Goal: Task Accomplishment & Management: Manage account settings

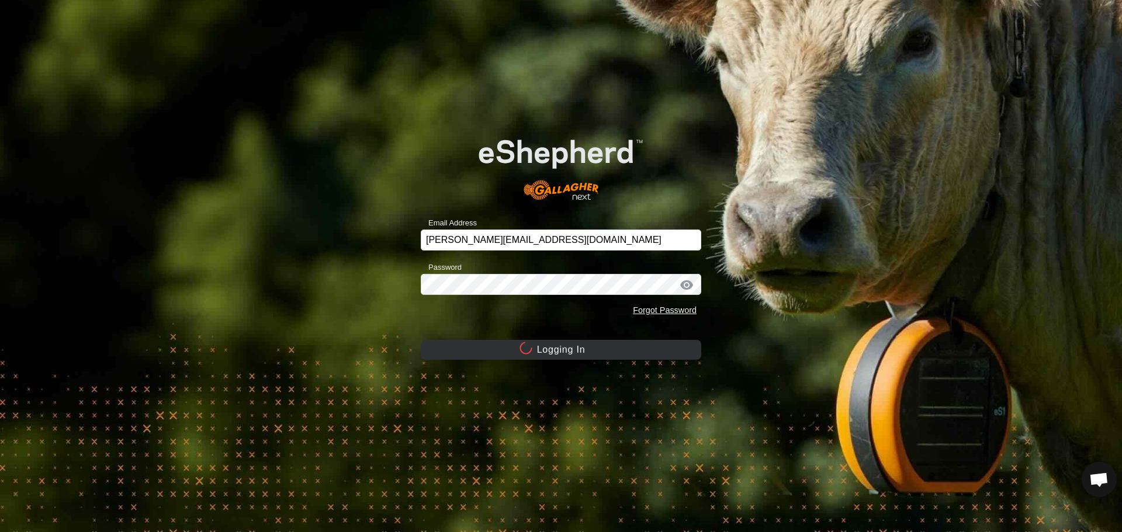
scroll to position [1115, 0]
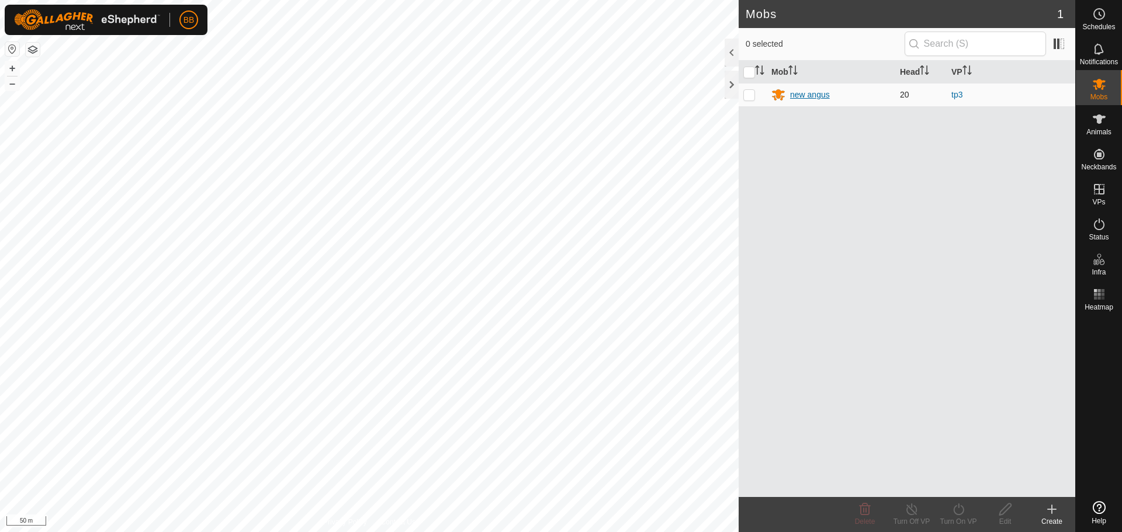
click at [809, 98] on div "new angus" at bounding box center [810, 95] width 40 height 12
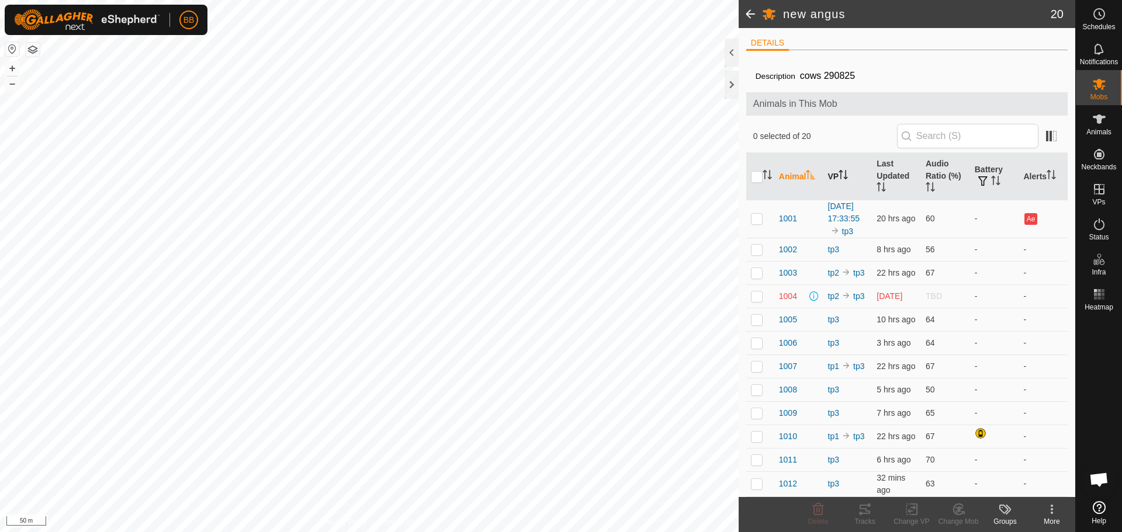
scroll to position [1115, 0]
click at [842, 171] on icon "Activate to sort" at bounding box center [840, 174] width 1 height 9
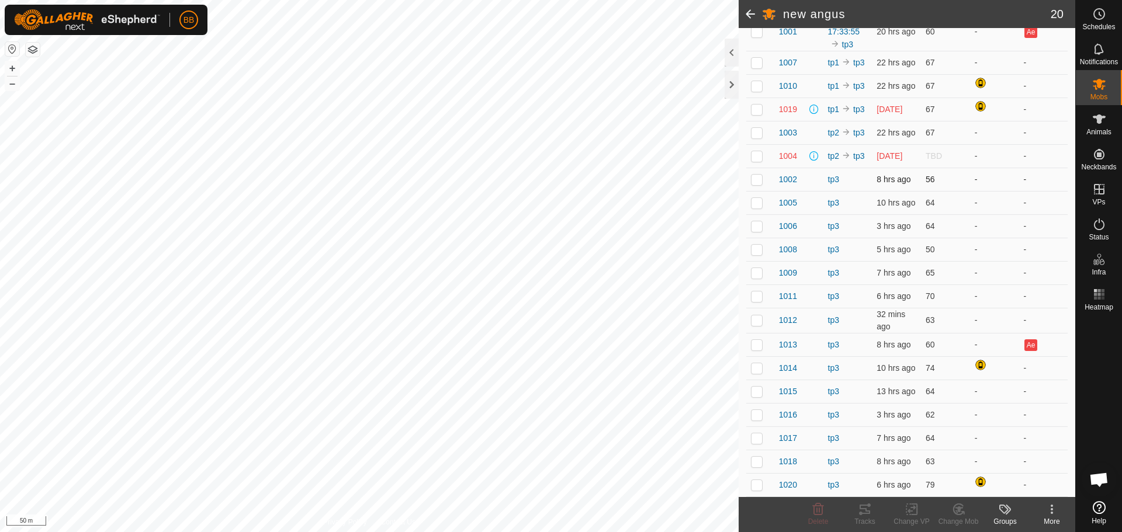
scroll to position [210, 0]
click at [754, 340] on p-checkbox at bounding box center [757, 344] width 12 height 9
checkbox input "true"
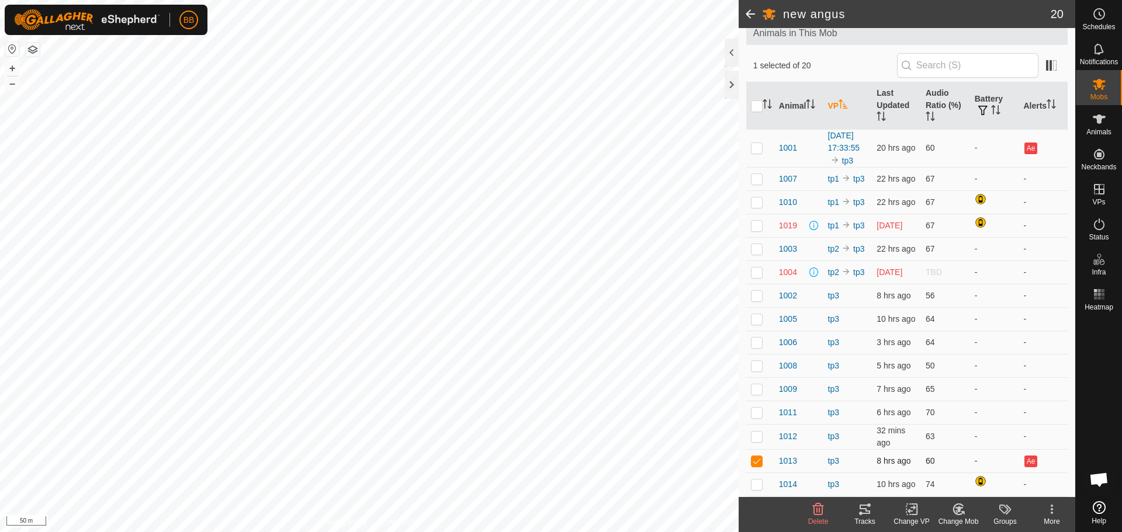
scroll to position [0, 0]
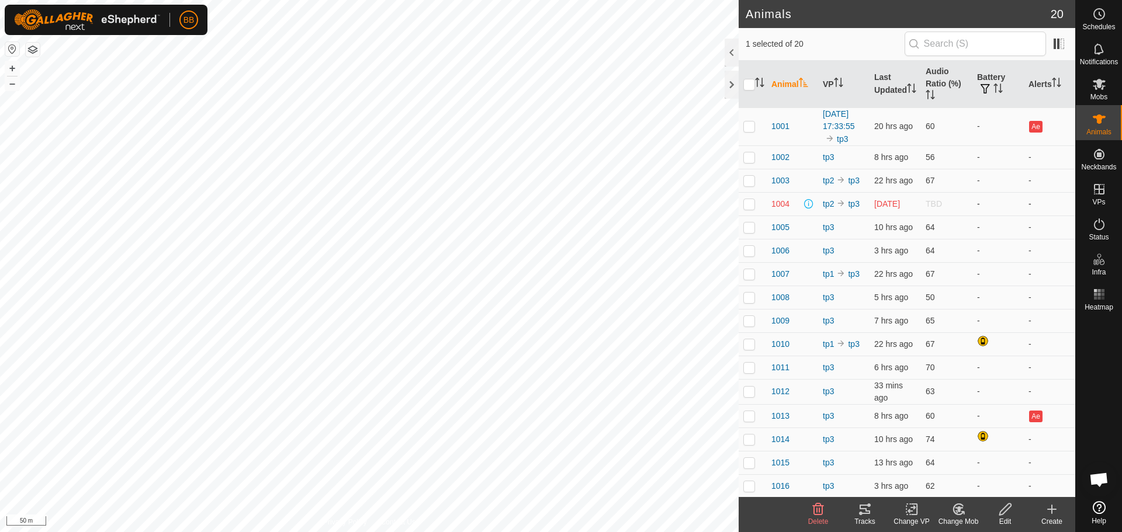
click at [748, 209] on p-checkbox at bounding box center [749, 203] width 12 height 9
checkbox input "true"
click at [893, 69] on th "Last Updated" at bounding box center [895, 84] width 51 height 47
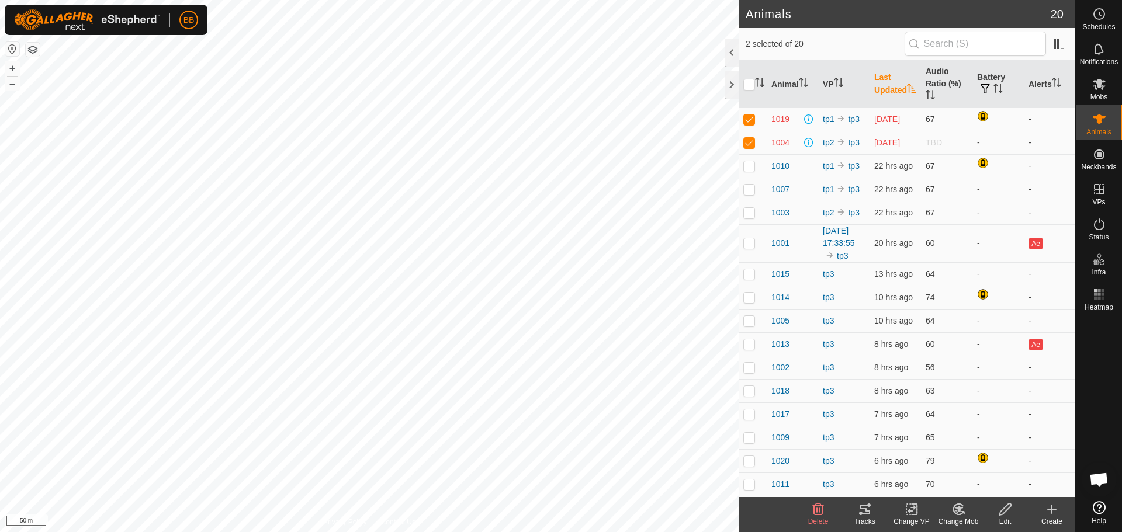
click at [893, 69] on th "Last Updated" at bounding box center [895, 84] width 51 height 47
